Goal: Use online tool/utility: Utilize a website feature to perform a specific function

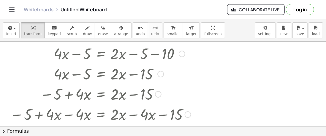
scroll to position [100, 0]
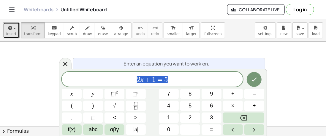
click at [3, 33] on button "insert" at bounding box center [11, 30] width 17 height 16
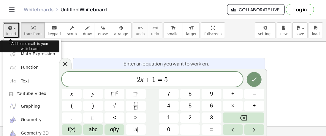
click at [255, 79] on icon "Done" at bounding box center [254, 79] width 5 height 4
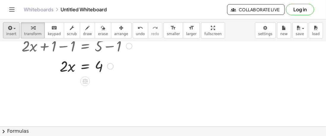
scroll to position [38, 0]
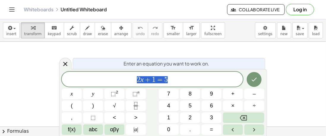
click at [253, 116] on button "Backspace" at bounding box center [243, 117] width 41 height 10
click at [168, 104] on span "4" at bounding box center [168, 105] width 3 height 8
click at [253, 93] on span "–" at bounding box center [254, 94] width 3 height 8
click at [206, 93] on button "9" at bounding box center [211, 93] width 20 height 10
click at [231, 94] on span "+" at bounding box center [232, 94] width 3 height 8
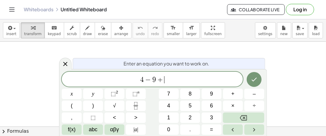
click at [189, 106] on span "5" at bounding box center [189, 105] width 3 height 8
click at [68, 93] on button "x" at bounding box center [72, 93] width 20 height 10
click at [210, 131] on span "=" at bounding box center [211, 129] width 3 height 8
click at [214, 116] on button "3" at bounding box center [211, 117] width 20 height 10
click at [232, 105] on span "×" at bounding box center [232, 105] width 3 height 8
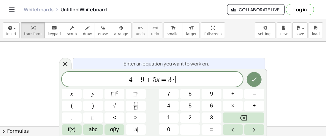
click at [245, 118] on icon "Backspace" at bounding box center [243, 117] width 7 height 7
click at [71, 93] on span "x" at bounding box center [72, 94] width 2 height 8
click at [253, 93] on span "–" at bounding box center [254, 94] width 3 height 8
click at [211, 93] on span "9" at bounding box center [211, 94] width 3 height 8
click at [252, 105] on button "÷" at bounding box center [254, 105] width 20 height 10
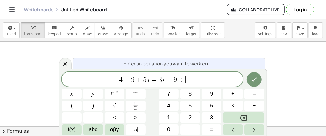
click at [242, 116] on icon "Backspace" at bounding box center [243, 117] width 7 height 7
click at [234, 93] on span "+" at bounding box center [232, 94] width 3 height 8
click at [193, 119] on button "2" at bounding box center [190, 117] width 20 height 10
click at [254, 77] on icon "Done" at bounding box center [253, 79] width 7 height 7
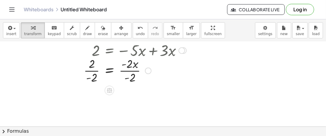
scroll to position [113, 0]
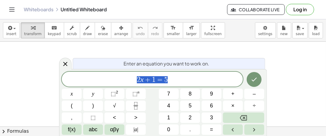
click at [246, 118] on icon "Backspace" at bounding box center [243, 117] width 7 height 7
click at [190, 93] on span "8" at bounding box center [189, 94] width 3 height 8
click at [74, 93] on button "x" at bounding box center [72, 93] width 20 height 10
click at [230, 94] on button "+" at bounding box center [233, 93] width 20 height 10
click at [188, 116] on button "2" at bounding box center [190, 117] width 20 height 10
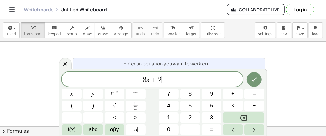
click at [73, 95] on button "x" at bounding box center [72, 93] width 20 height 10
click at [211, 131] on span "=" at bounding box center [211, 129] width 3 height 8
click at [211, 93] on span "9" at bounding box center [211, 94] width 3 height 8
click at [254, 94] on span "–" at bounding box center [254, 94] width 3 height 8
click at [192, 107] on button "5" at bounding box center [190, 105] width 20 height 10
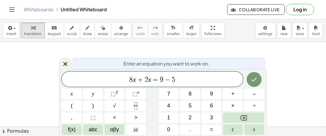
click at [234, 94] on span "+" at bounding box center [232, 94] width 3 height 8
click at [191, 118] on span "2" at bounding box center [189, 117] width 3 height 8
click at [74, 93] on button "x" at bounding box center [72, 93] width 20 height 10
click at [255, 94] on span "–" at bounding box center [254, 94] width 3 height 8
click at [193, 104] on button "5" at bounding box center [190, 105] width 20 height 10
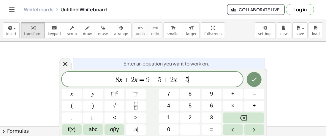
click at [255, 77] on icon "Done" at bounding box center [253, 79] width 7 height 7
